Goal: Task Accomplishment & Management: Manage account settings

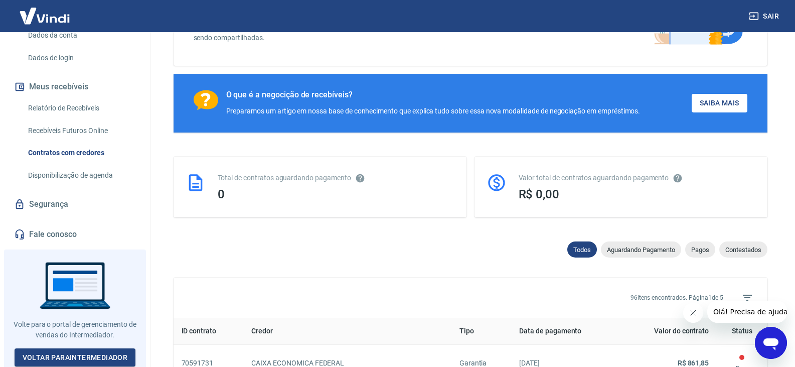
scroll to position [151, 0]
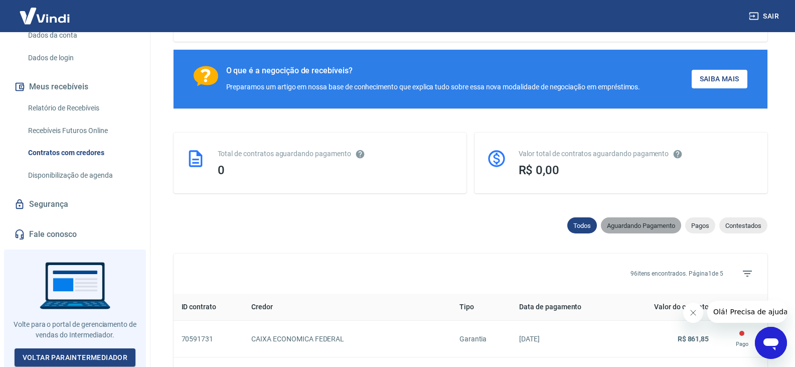
click at [659, 226] on span "Aguardando Pagamento" at bounding box center [641, 226] width 80 height 8
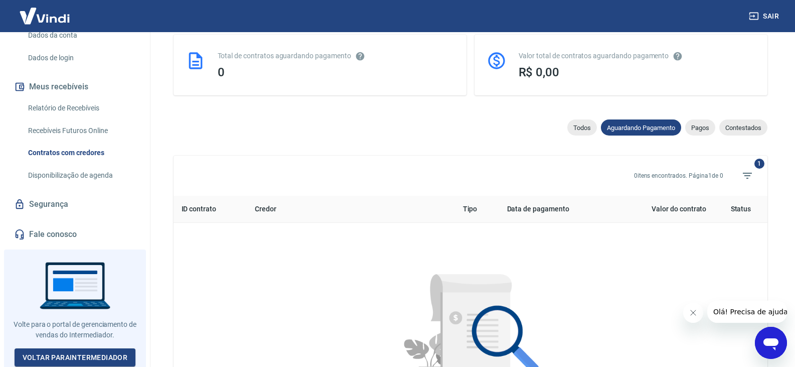
scroll to position [248, 0]
click at [697, 126] on span "Pagos" at bounding box center [700, 128] width 30 height 8
select select "paid"
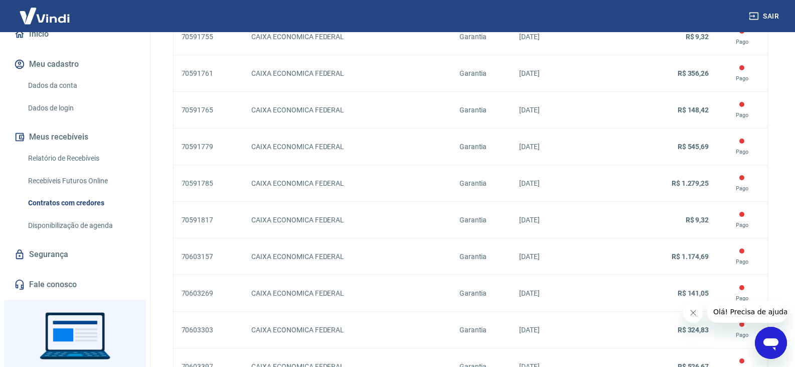
scroll to position [63, 0]
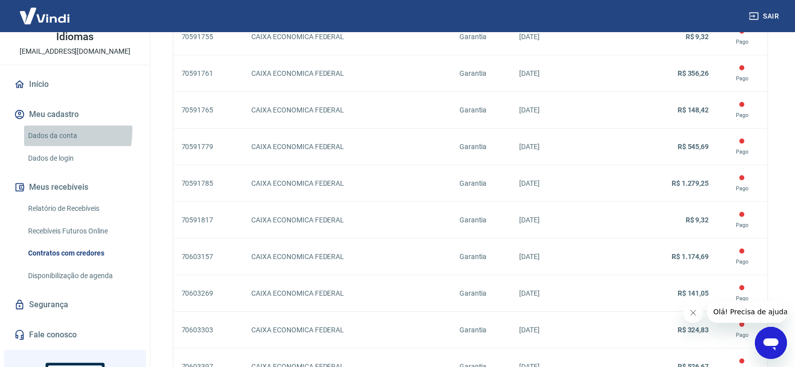
click at [55, 131] on link "Dados da conta" at bounding box center [81, 135] width 114 height 21
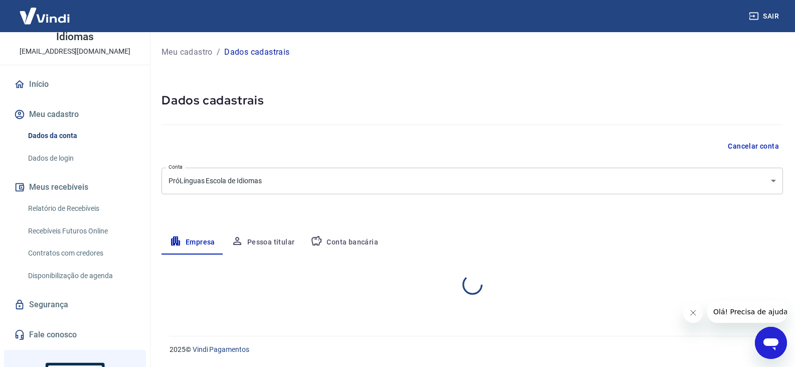
select select "SP"
select select "business"
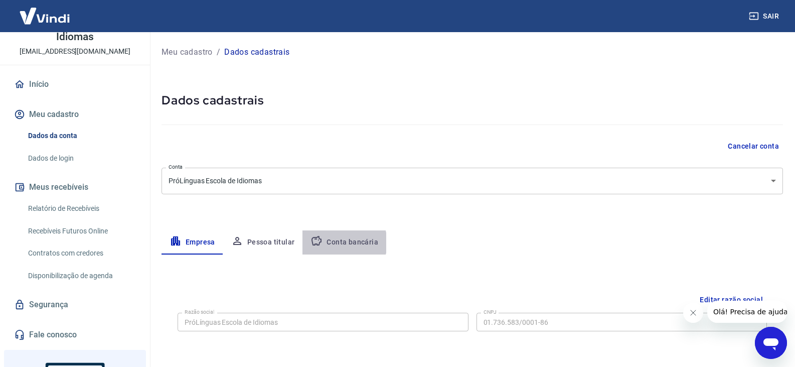
click at [337, 243] on button "Conta bancária" at bounding box center [345, 242] width 84 height 24
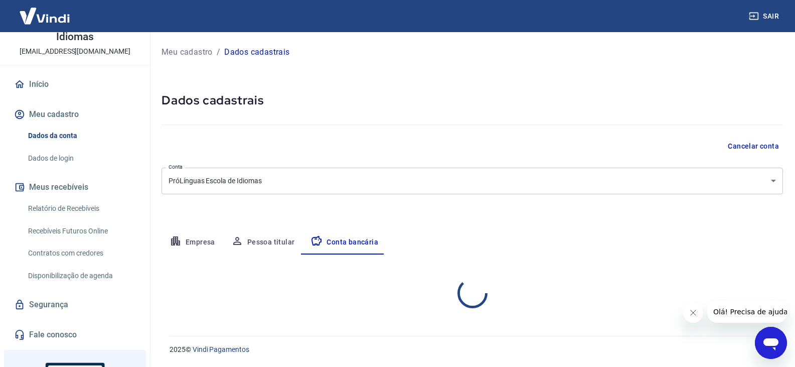
select select "1"
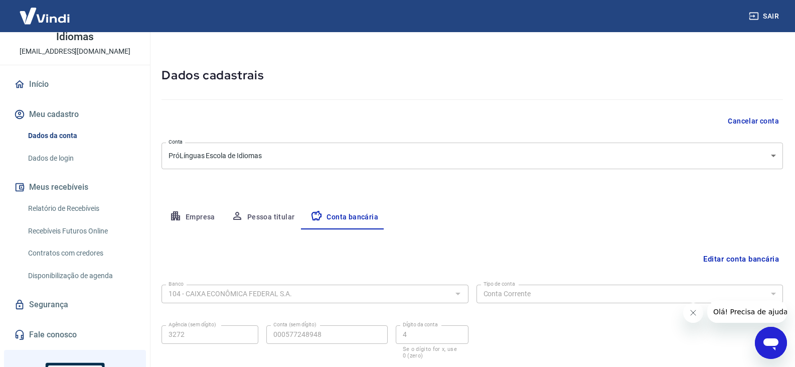
scroll to position [50, 0]
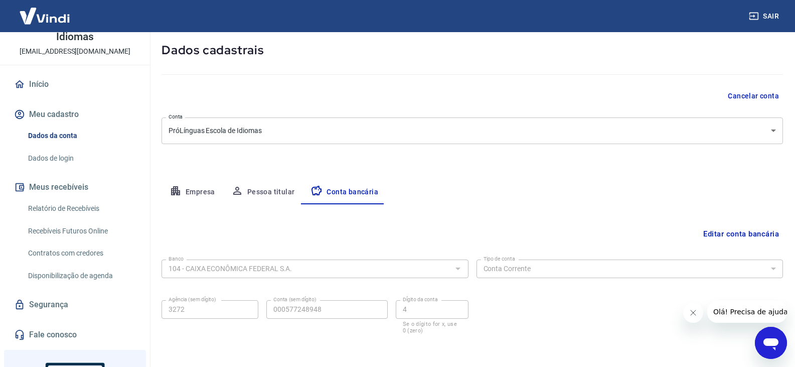
click at [267, 191] on button "Pessoa titular" at bounding box center [263, 192] width 80 height 24
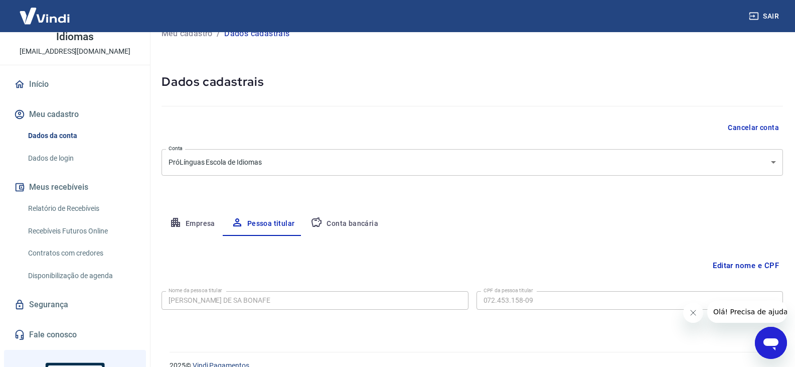
scroll to position [35, 0]
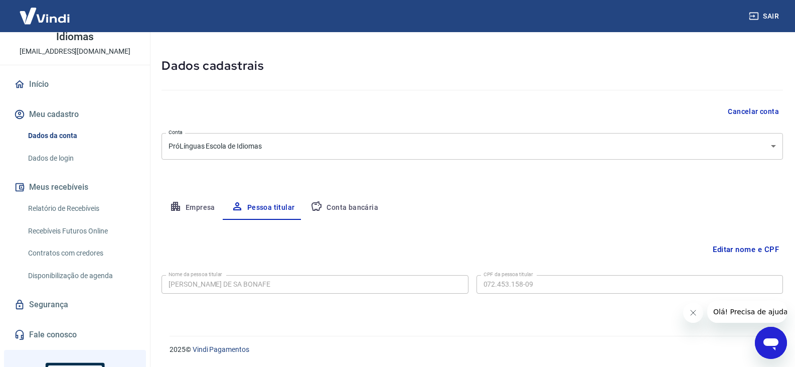
click at [69, 158] on link "Dados de login" at bounding box center [81, 158] width 114 height 21
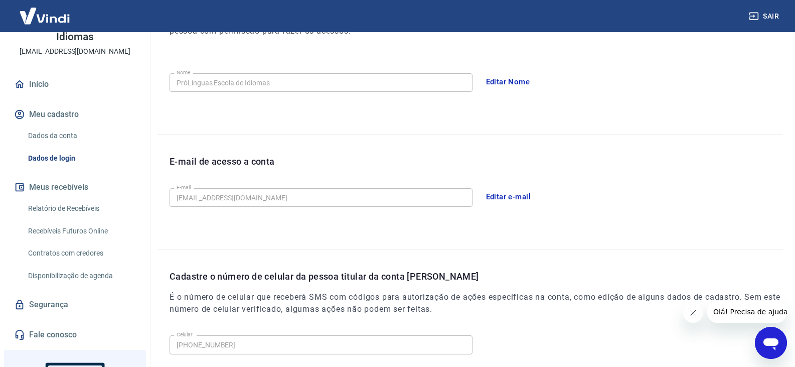
scroll to position [25, 0]
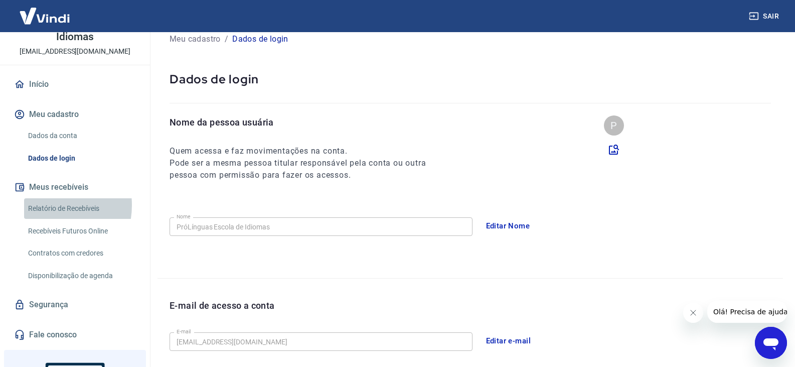
click at [45, 205] on link "Relatório de Recebíveis" at bounding box center [81, 208] width 114 height 21
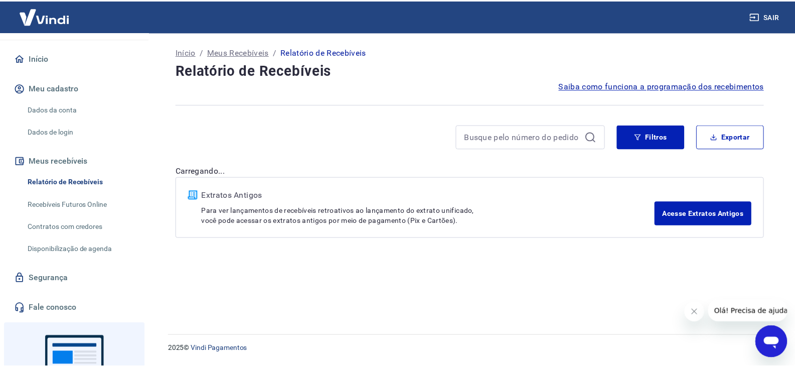
scroll to position [113, 0]
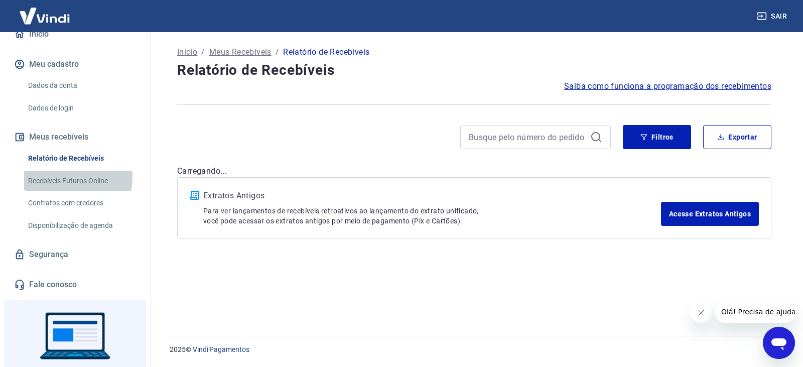
click at [58, 177] on link "Recebíveis Futuros Online" at bounding box center [81, 181] width 114 height 21
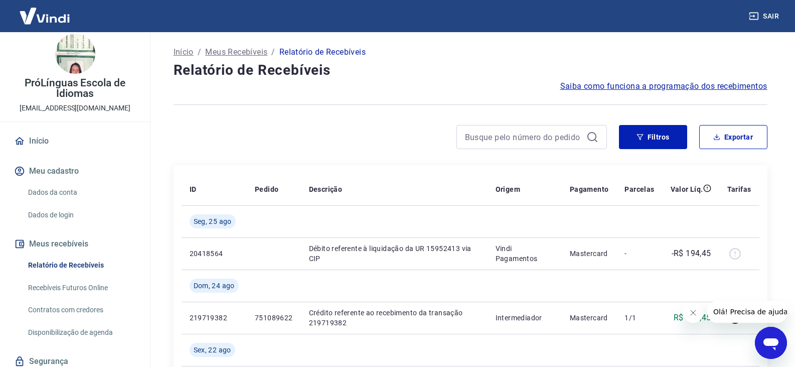
scroll to position [0, 0]
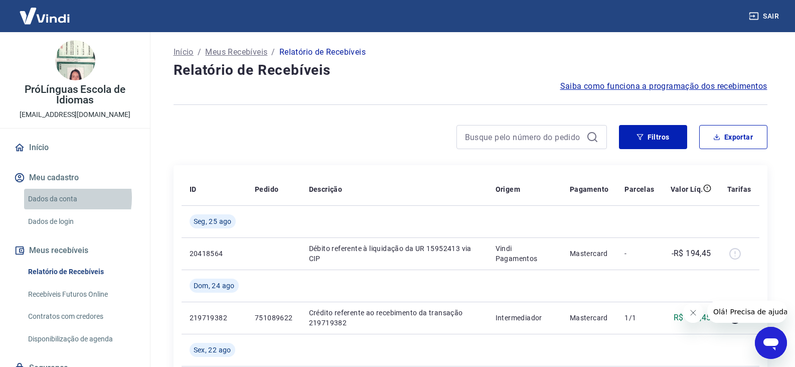
click at [57, 198] on link "Dados da conta" at bounding box center [81, 199] width 114 height 21
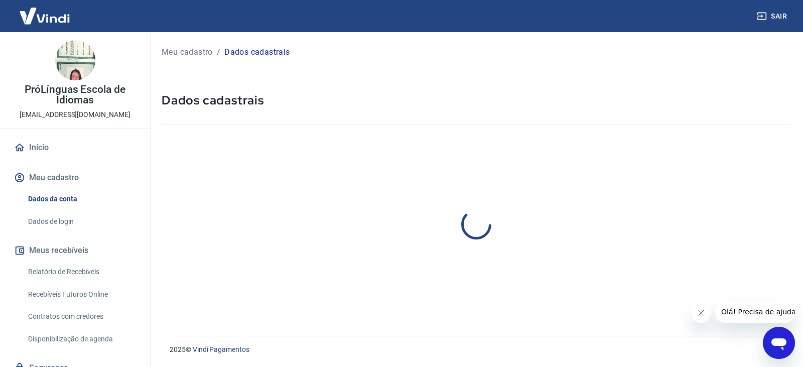
select select "SP"
select select "business"
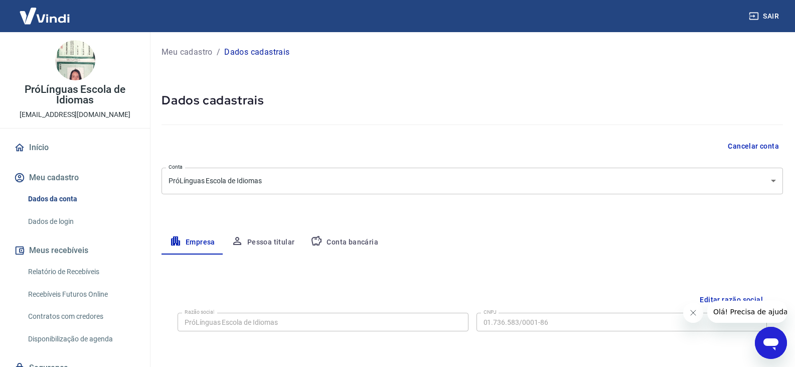
click at [342, 238] on button "Conta bancária" at bounding box center [345, 242] width 84 height 24
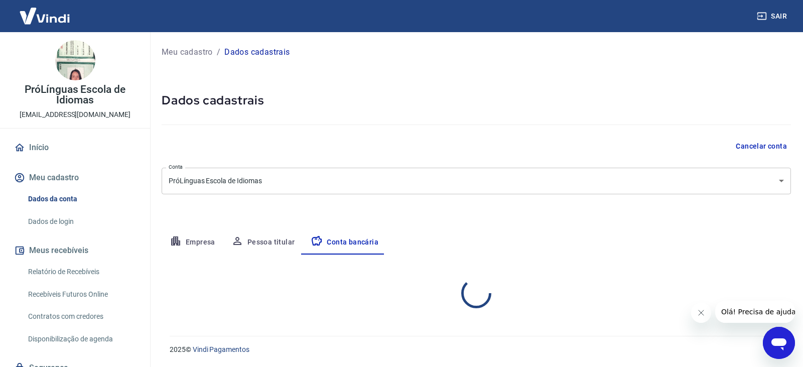
select select "1"
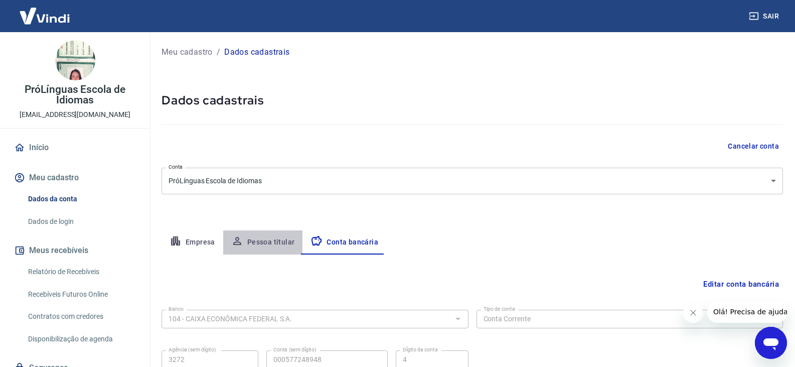
click at [268, 243] on button "Pessoa titular" at bounding box center [263, 242] width 80 height 24
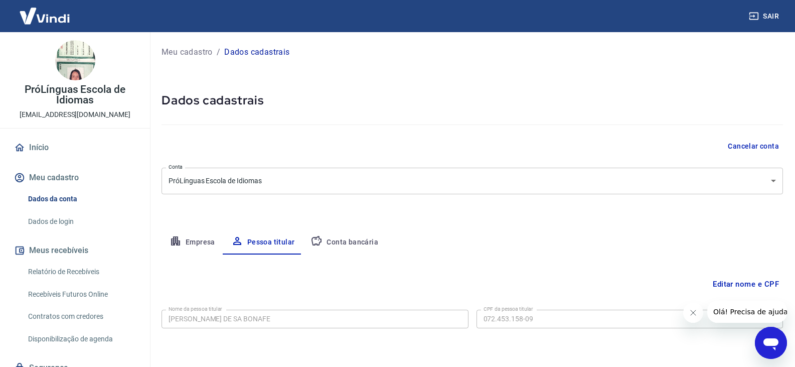
drag, startPoint x: 203, startPoint y: 240, endPoint x: 404, endPoint y: 228, distance: 201.6
click at [204, 240] on button "Empresa" at bounding box center [193, 242] width 62 height 24
select select "SP"
select select "business"
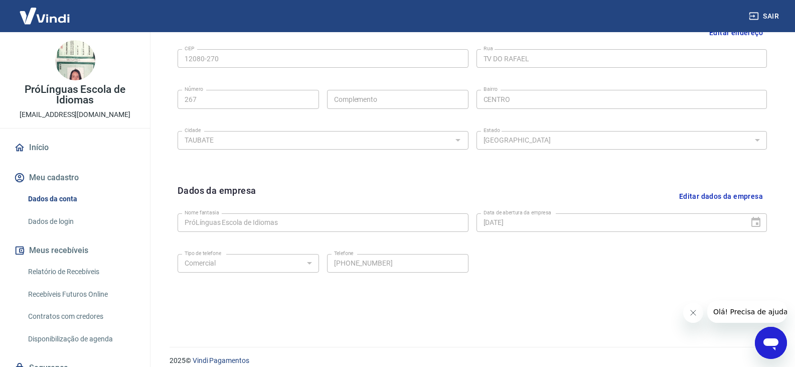
scroll to position [106, 0]
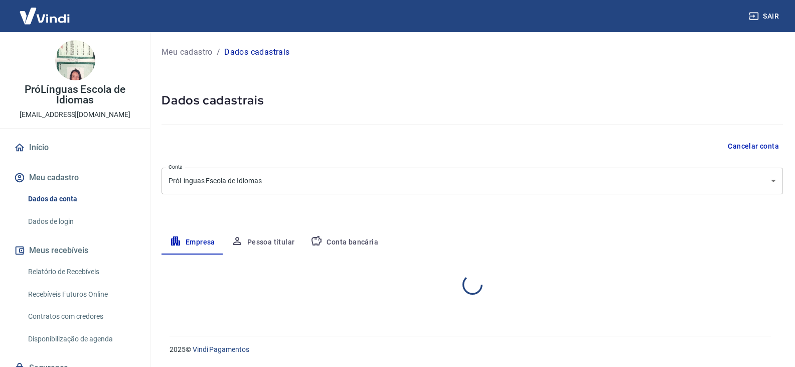
select select "SP"
select select "business"
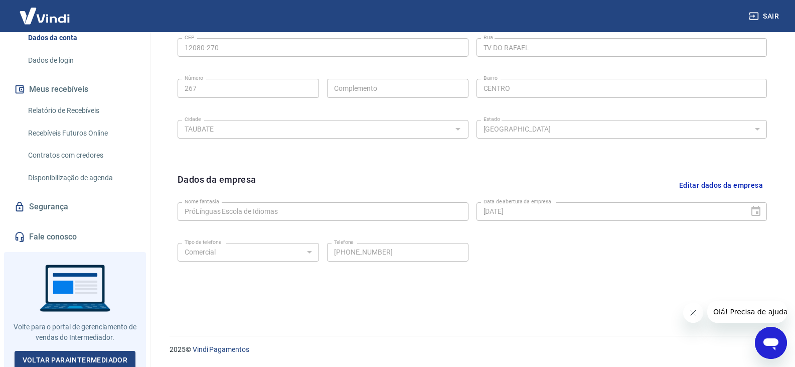
scroll to position [164, 0]
